Goal: Task Accomplishment & Management: Use online tool/utility

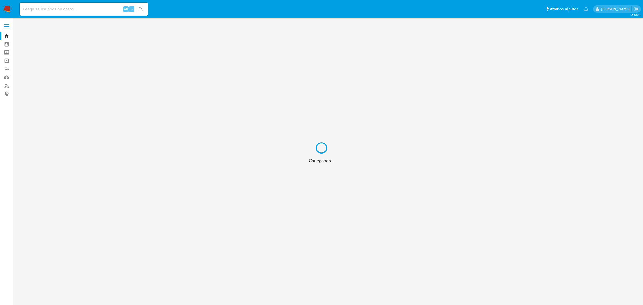
click at [78, 10] on div "Carregando..." at bounding box center [321, 152] width 643 height 305
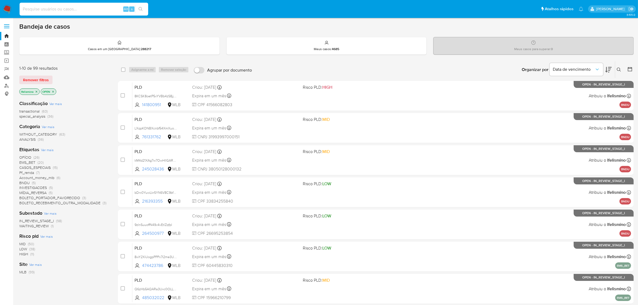
click at [73, 10] on input at bounding box center [84, 9] width 129 height 7
paste input "Flxh3ToDdFNqn2yKw9dBNtc8"
type input "Flxh3ToDdFNqn2yKw9dBNtc8"
click at [138, 8] on button "search-icon" at bounding box center [140, 9] width 11 height 8
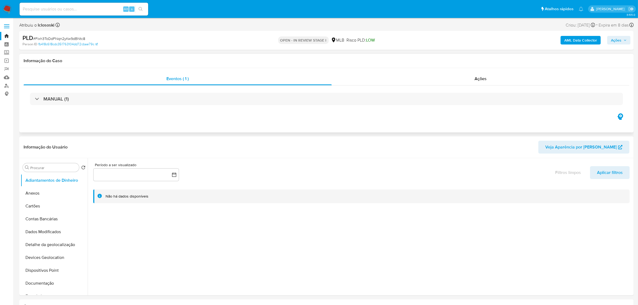
select select "10"
click at [45, 181] on button "Geral" at bounding box center [52, 180] width 63 height 13
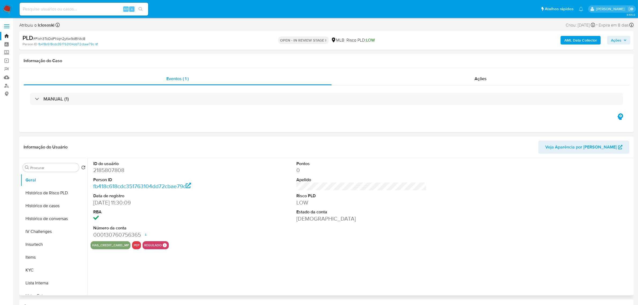
click at [105, 169] on dd "2185807808" at bounding box center [158, 170] width 130 height 8
copy dd "2185807808"
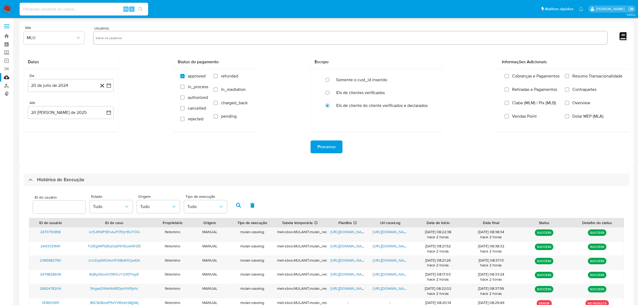
select select "25"
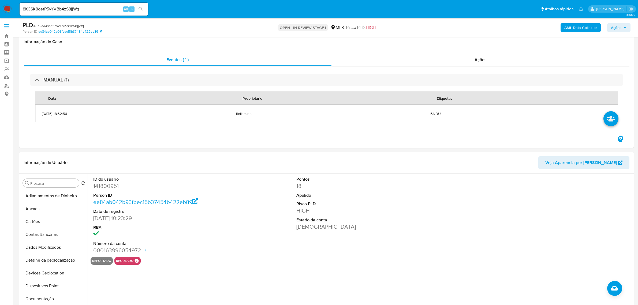
select select "10"
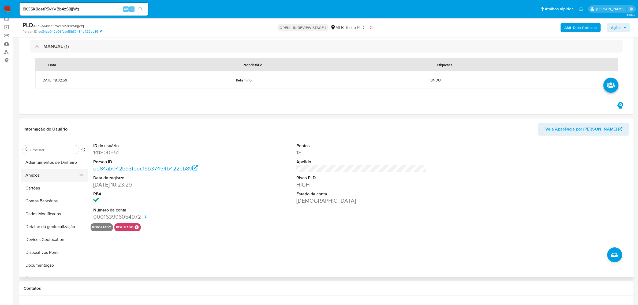
click at [61, 176] on button "Anexos" at bounding box center [52, 175] width 63 height 13
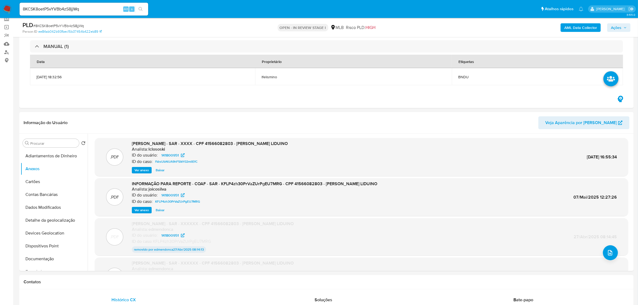
click at [587, 24] on b "AML Data Collector" at bounding box center [581, 27] width 33 height 9
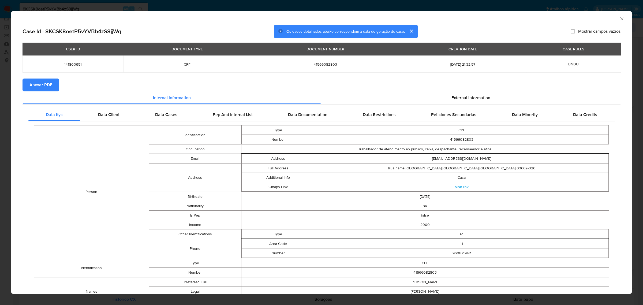
drag, startPoint x: 51, startPoint y: 84, endPoint x: 240, endPoint y: 84, distance: 189.0
click at [52, 85] on button "Anexar PDF" at bounding box center [41, 85] width 37 height 13
